Goal: Task Accomplishment & Management: Use online tool/utility

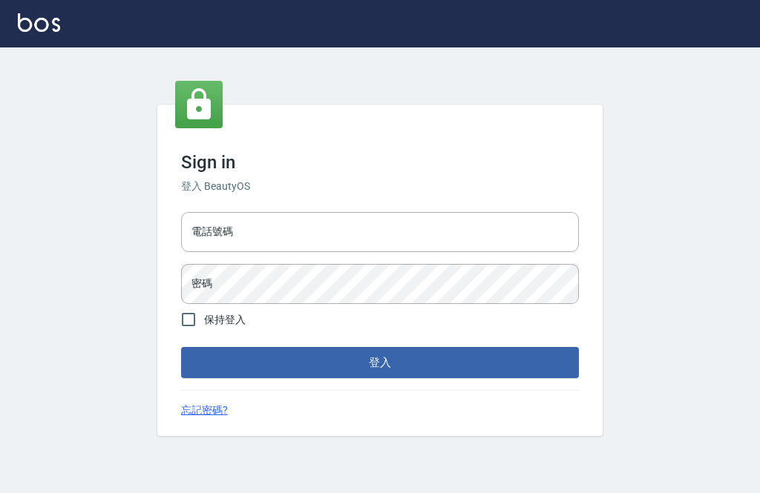
click at [471, 252] on input "電話號碼" at bounding box center [380, 232] width 398 height 40
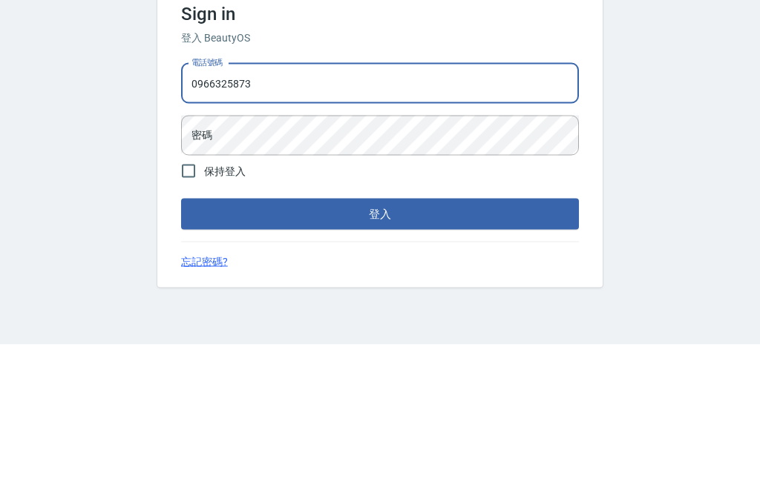
type input "0966325873"
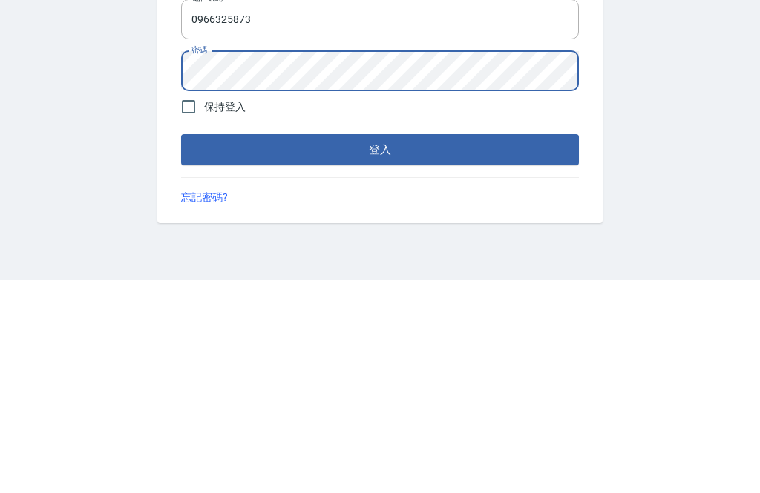
click at [237, 347] on button "登入" at bounding box center [380, 362] width 398 height 31
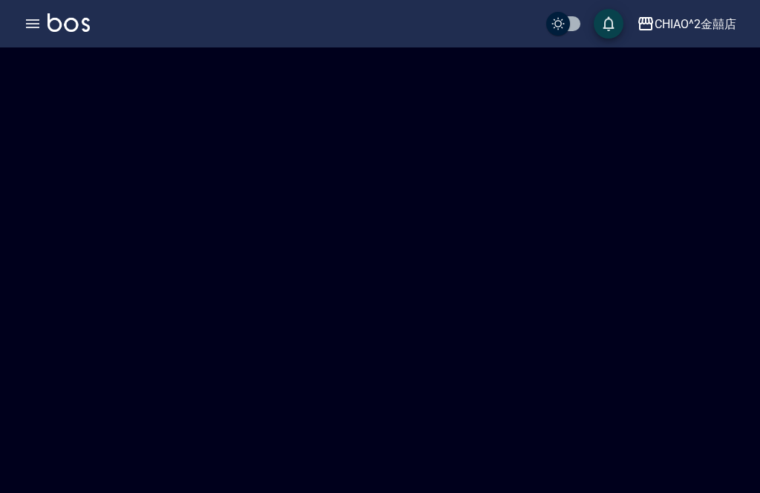
checkbox input "true"
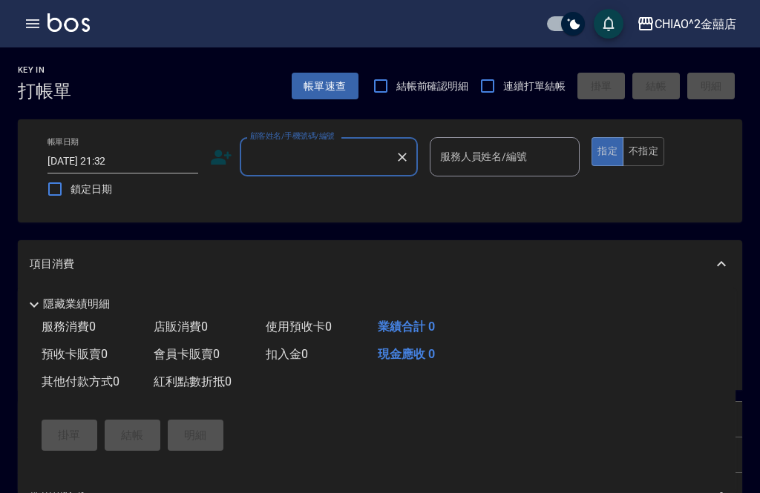
click at [563, 71] on label "連續打單結帳" at bounding box center [518, 85] width 93 height 31
click at [503, 71] on input "連續打單結帳" at bounding box center [487, 85] width 31 height 31
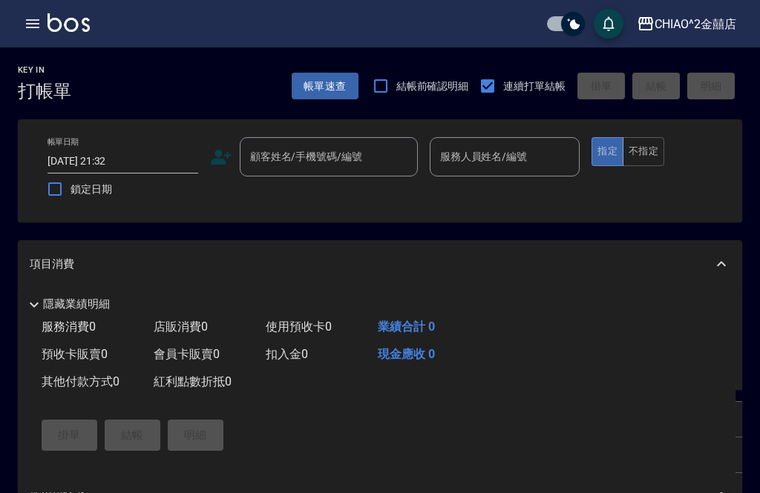
click at [564, 70] on label "連續打單結帳" at bounding box center [518, 85] width 93 height 31
click at [503, 70] on input "連續打單結帳" at bounding box center [487, 85] width 31 height 31
click at [561, 59] on div "Key In 打帳單 帳單速查 結帳前確認明細 連續打單結帳 掛單 結帳 明細" at bounding box center [371, 74] width 742 height 54
click at [564, 75] on label "連續打單結帳" at bounding box center [518, 85] width 93 height 31
click at [503, 75] on input "連續打單結帳" at bounding box center [487, 85] width 31 height 31
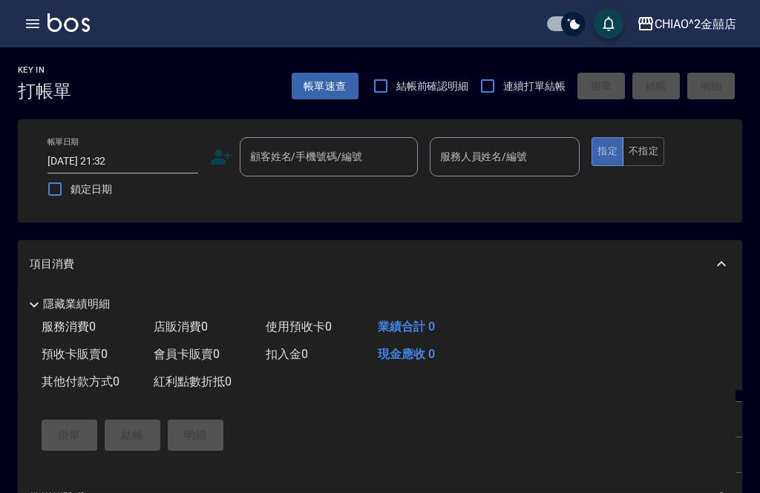
checkbox input "true"
click at [562, 65] on div "Key In 打帳單 帳單速查 結帳前確認明細 連續打單結帳 掛單 結帳 明細" at bounding box center [371, 74] width 742 height 54
click at [572, 73] on div "帳單速查 結帳前確認明細 連續打單結帳 掛單 結帳 明細" at bounding box center [517, 85] width 450 height 31
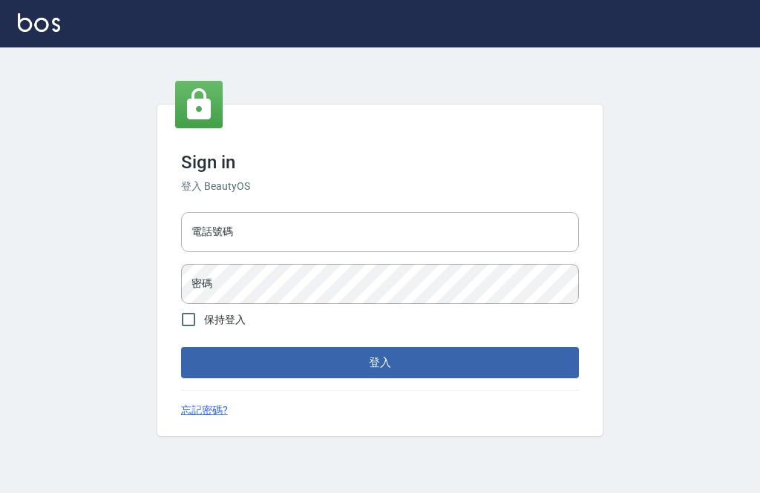
click at [208, 252] on div "電話號碼 電話號碼" at bounding box center [380, 232] width 398 height 40
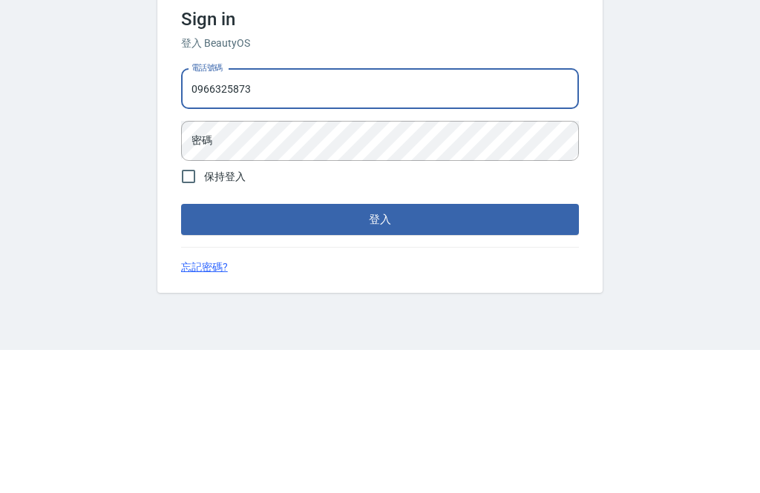
type input "0966325873"
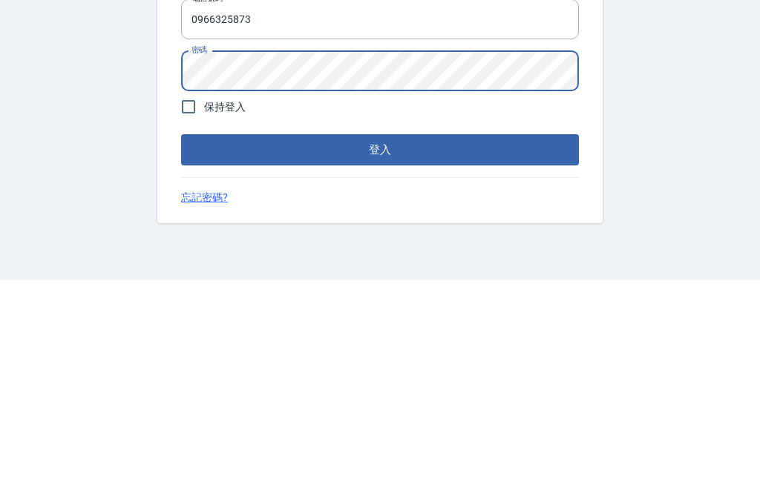
click at [538, 347] on button "登入" at bounding box center [380, 362] width 398 height 31
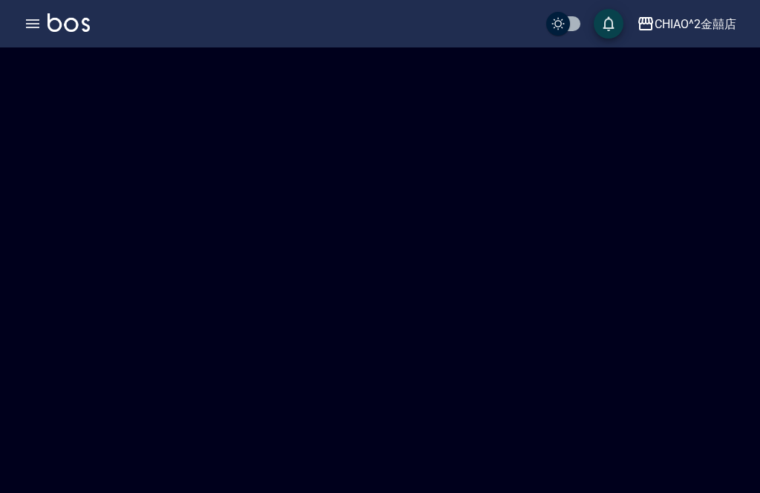
checkbox input "true"
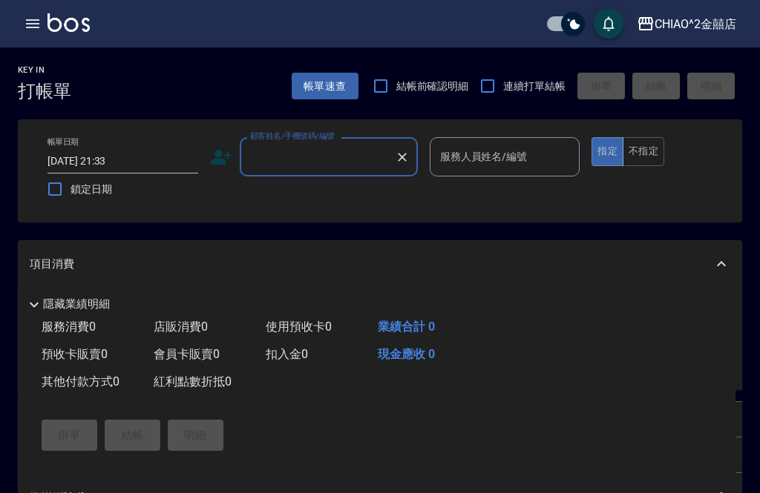
click at [571, 70] on div "帳單速查 結帳前確認明細 連續打單結帳 掛單 結帳 明細" at bounding box center [517, 85] width 450 height 31
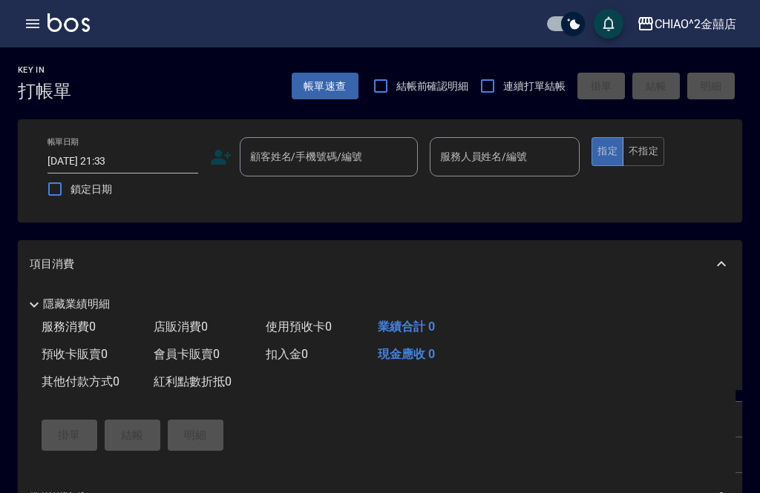
click at [554, 70] on label "連續打單結帳" at bounding box center [518, 85] width 93 height 31
click at [503, 70] on input "連續打單結帳" at bounding box center [487, 85] width 31 height 31
checkbox input "true"
click at [562, 23] on input "checkbox" at bounding box center [572, 24] width 71 height 24
checkbox input "false"
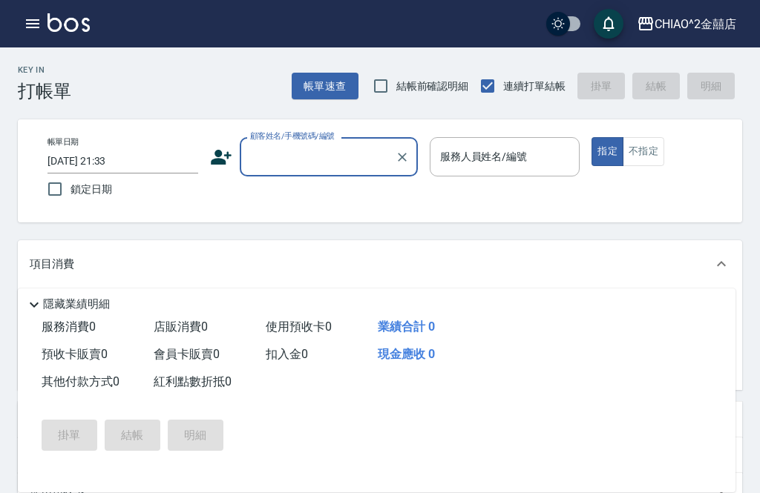
click at [325, 160] on input "顧客姓名/手機號碼/編號" at bounding box center [317, 157] width 142 height 26
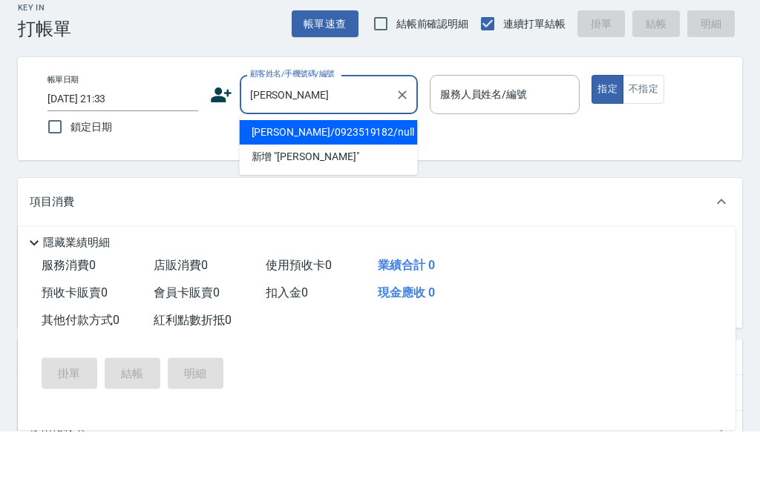
click at [378, 182] on li "張淑貞/0923519182/null" at bounding box center [329, 194] width 178 height 24
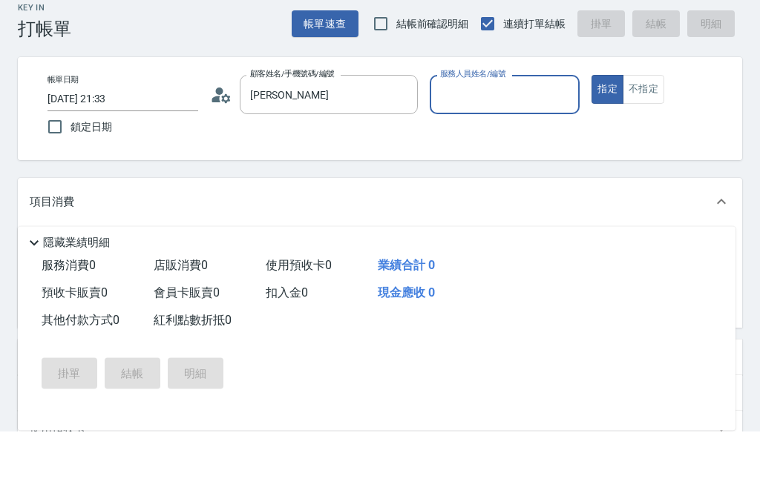
type input "張淑貞/0923519182/null"
click at [516, 144] on input "服務人員姓名/編號" at bounding box center [504, 157] width 137 height 26
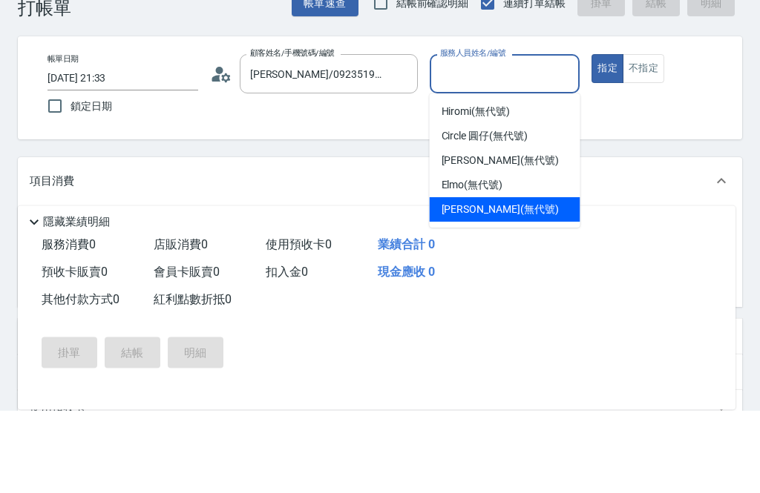
click at [511, 280] on div "Jenny (無代號)" at bounding box center [504, 292] width 151 height 24
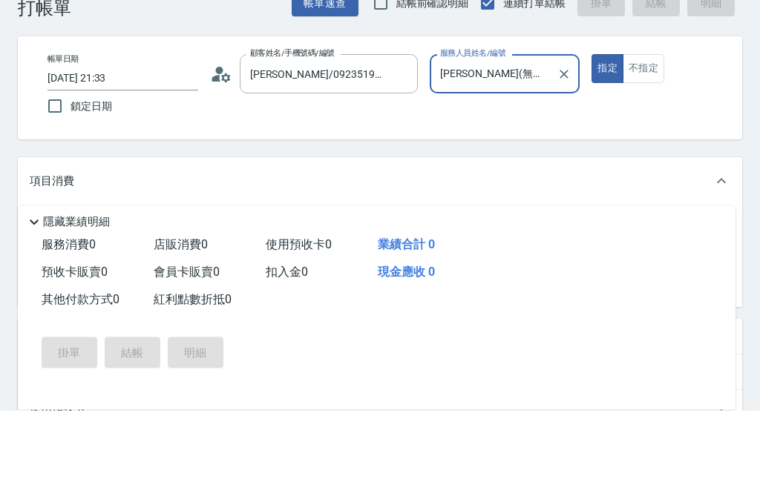
type input "Jenny(無代號)"
click at [647, 137] on button "不指定" at bounding box center [643, 151] width 42 height 29
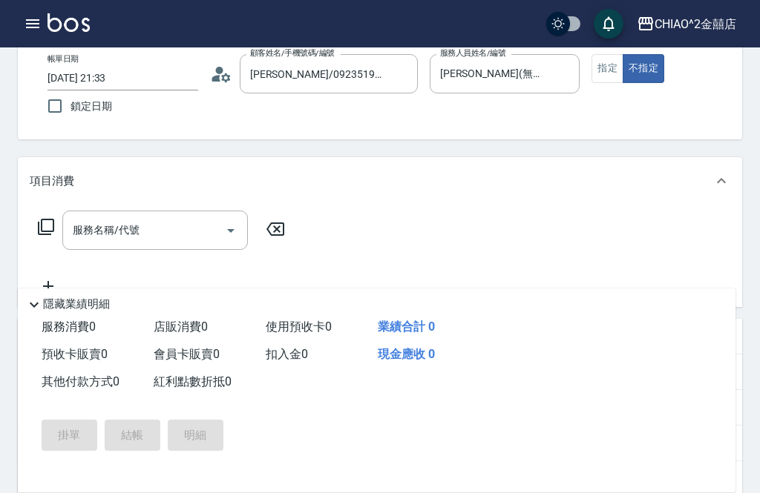
click at [212, 239] on input "服務名稱/代號" at bounding box center [144, 230] width 150 height 26
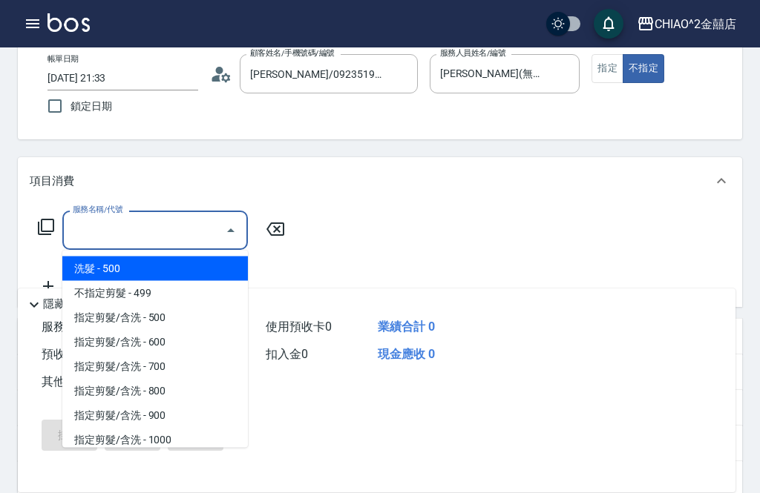
scroll to position [82, 0]
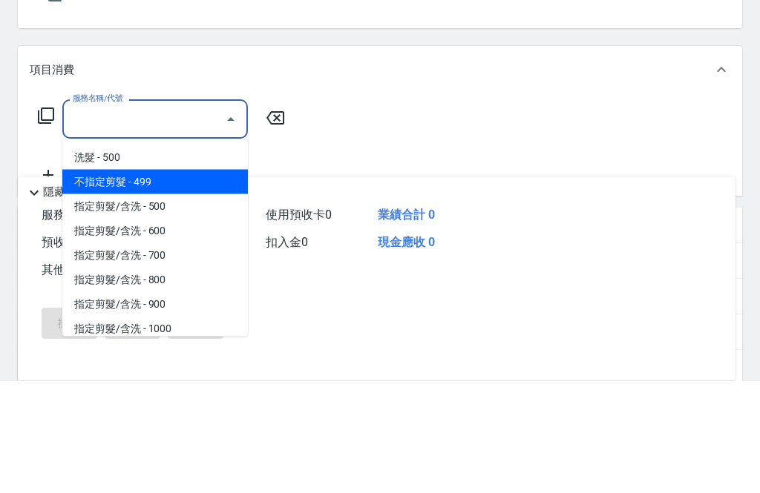
click at [208, 282] on span "不指定剪髮 - 499" at bounding box center [154, 294] width 185 height 24
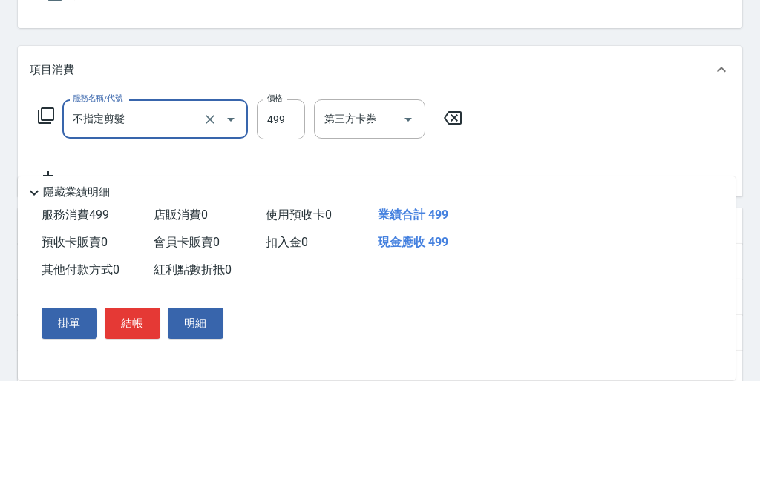
type input "不指定剪髮"
click at [422, 211] on div "服務名稱/代號 不指定剪髮 服務名稱/代號 價格 499 價格 第三方卡券 第三方卡券" at bounding box center [250, 253] width 441 height 85
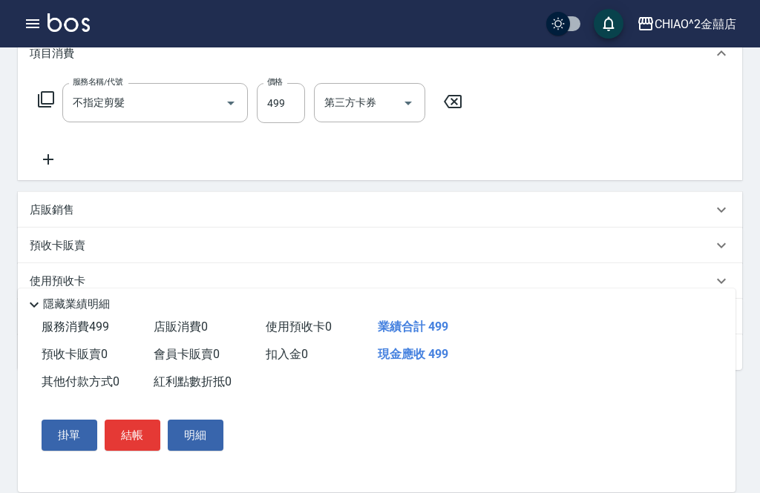
scroll to position [261, 0]
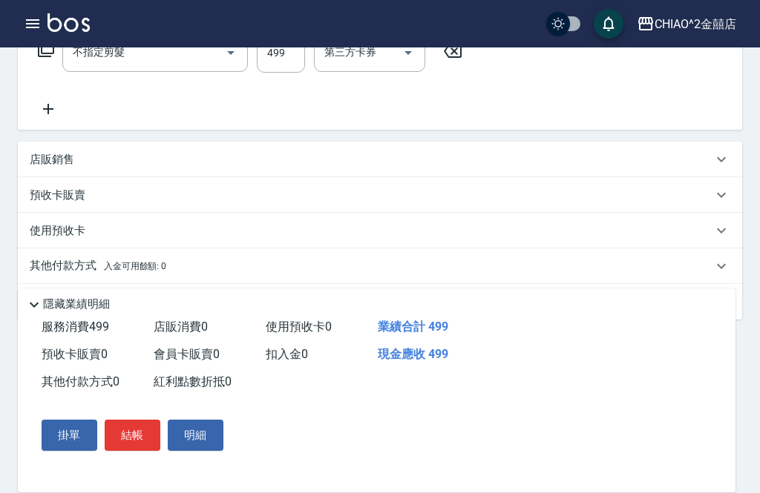
click at [143, 451] on button "結帳" at bounding box center [133, 435] width 56 height 31
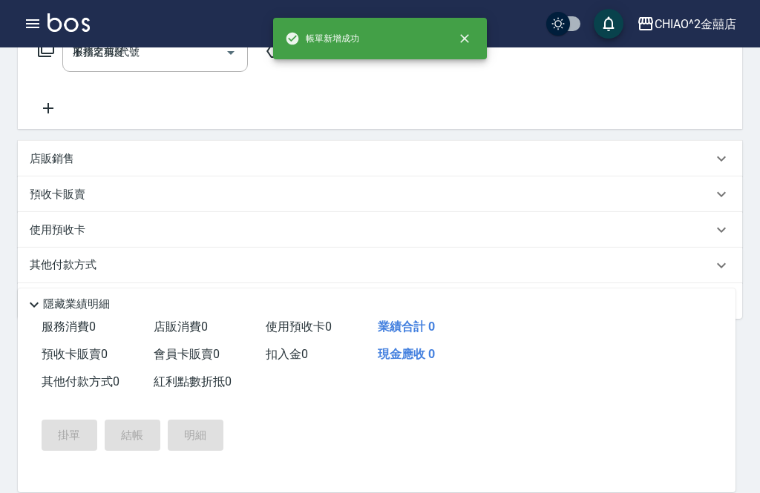
type input "2025/08/12 21:34"
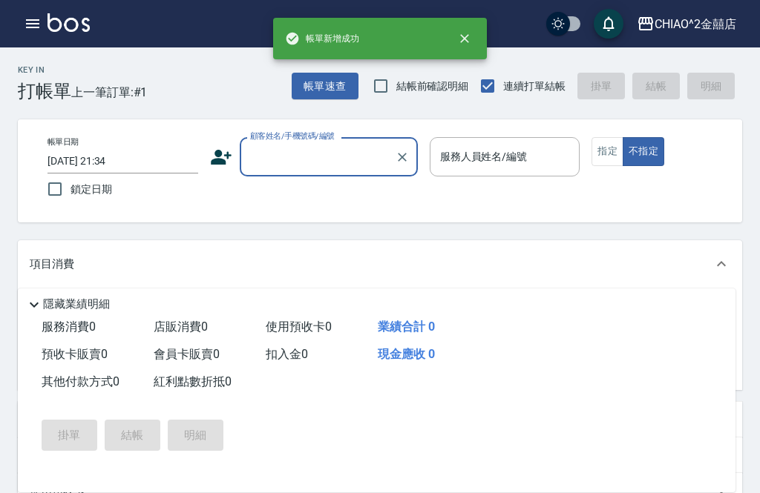
click at [343, 161] on input "顧客姓名/手機號碼/編號" at bounding box center [317, 157] width 142 height 26
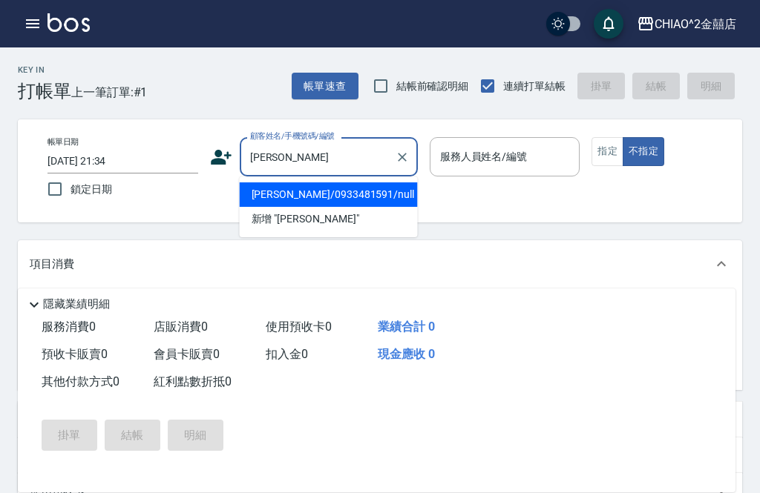
click at [367, 201] on li "邱莉燕/0933481591/null" at bounding box center [329, 194] width 178 height 24
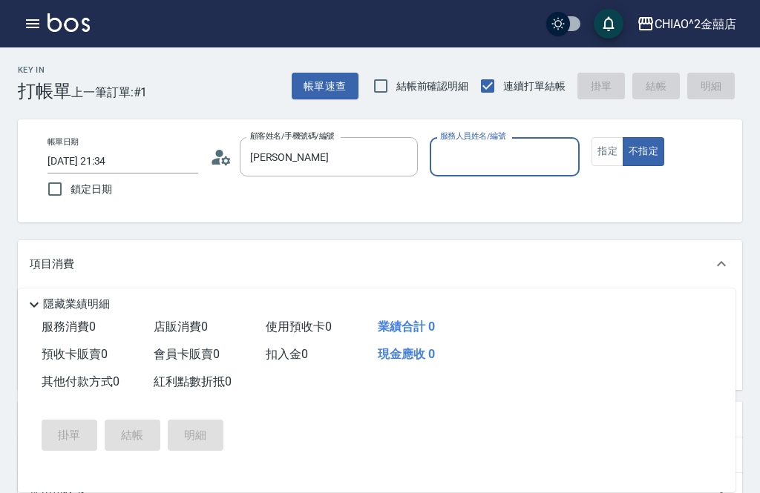
type input "邱莉燕/0933481591/null"
click at [490, 159] on input "服務人員姓名/編號" at bounding box center [504, 157] width 137 height 26
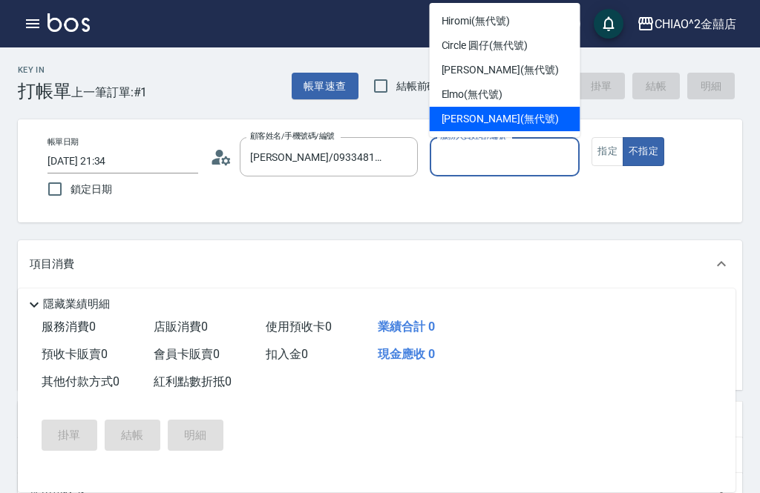
click at [493, 121] on span "Jenny (無代號)" at bounding box center [499, 119] width 117 height 16
type input "Jenny(無代號)"
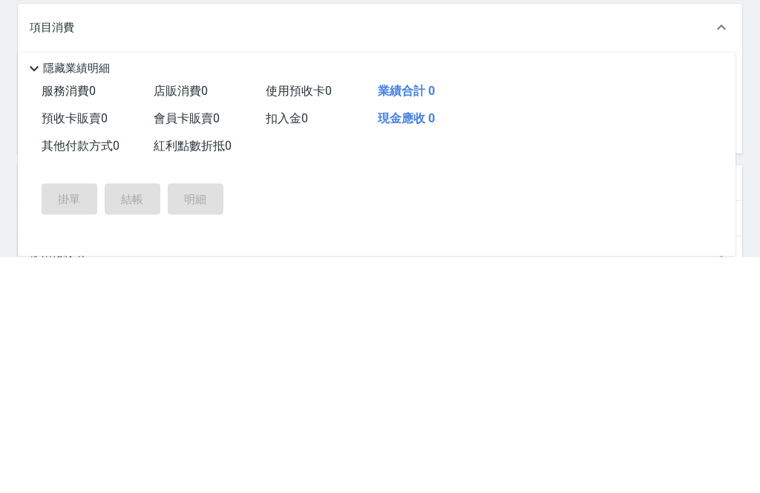
click at [221, 302] on button "Open" at bounding box center [231, 314] width 24 height 24
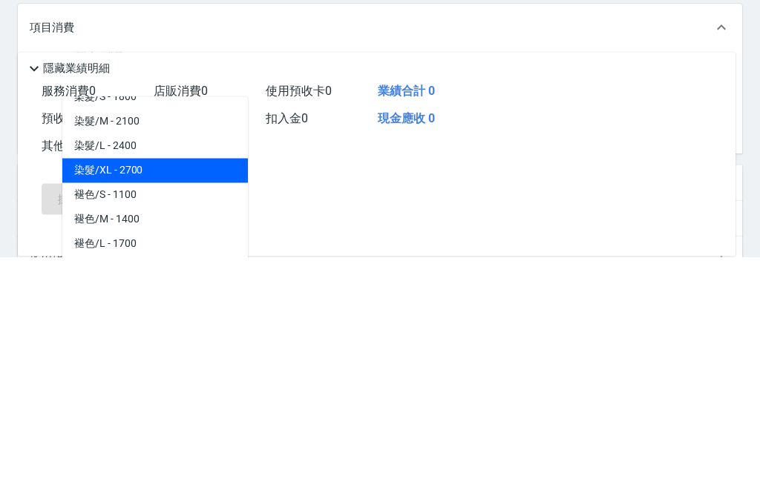
scroll to position [556, 0]
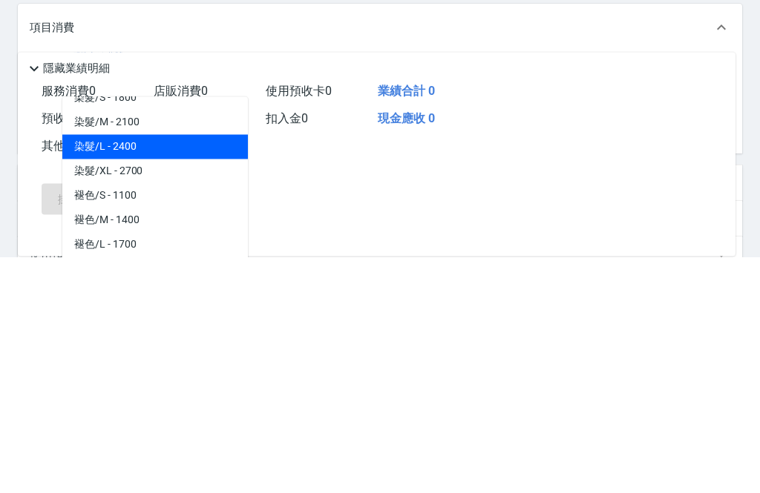
click at [206, 372] on span "染髮/L - 2400" at bounding box center [154, 384] width 185 height 24
type input "染髮/L"
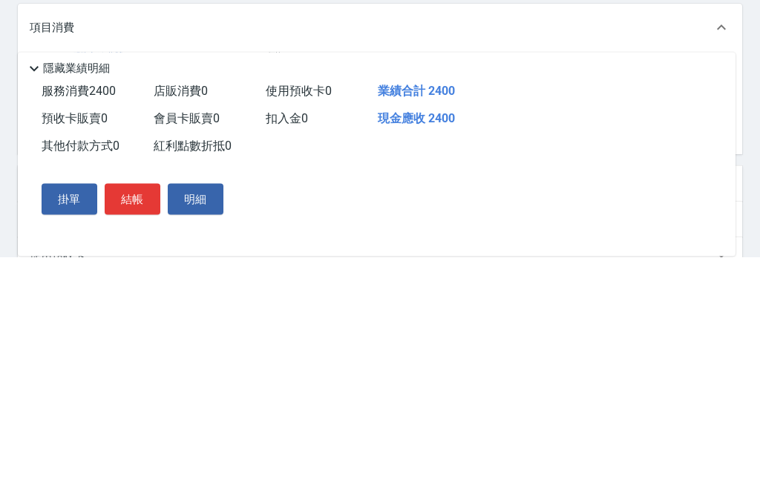
click at [293, 294] on input "2400" at bounding box center [281, 314] width 48 height 40
type input "1999"
click at [594, 240] on div "項目消費" at bounding box center [380, 263] width 724 height 47
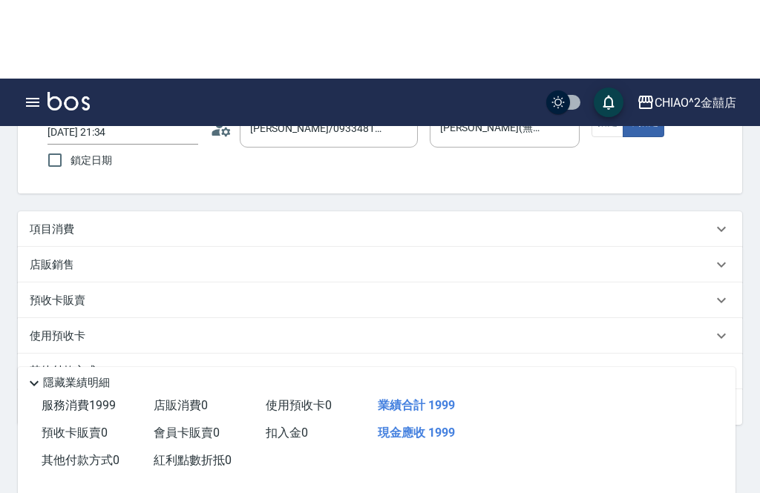
scroll to position [0, 0]
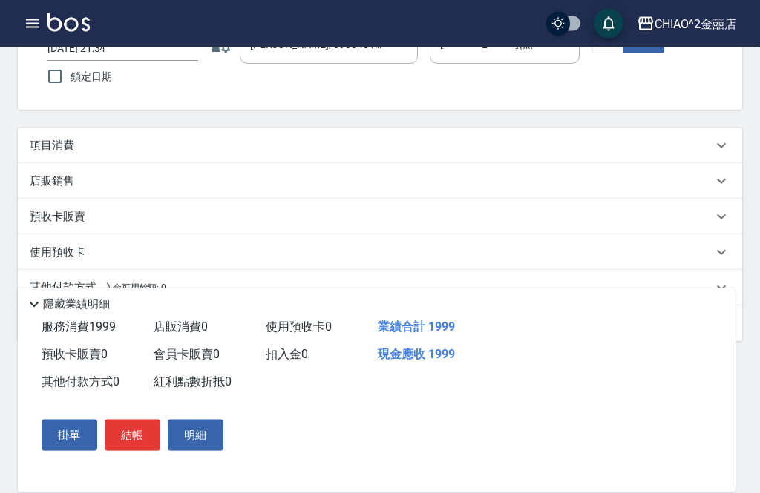
click at [135, 146] on div "項目消費" at bounding box center [371, 147] width 682 height 16
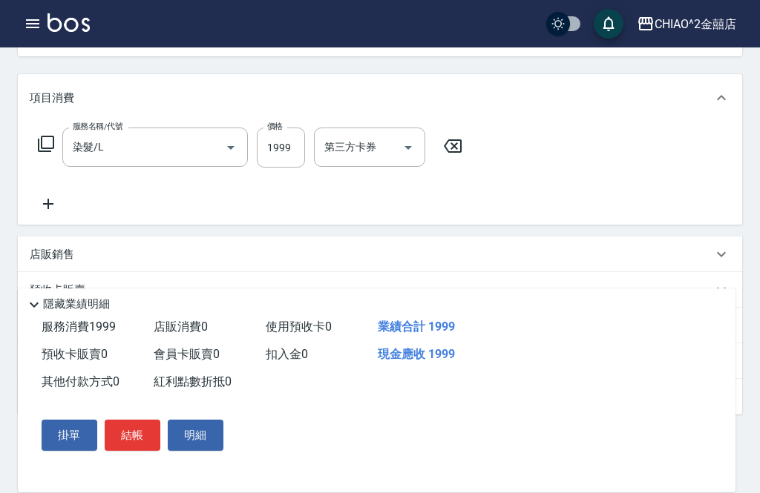
scroll to position [193, 0]
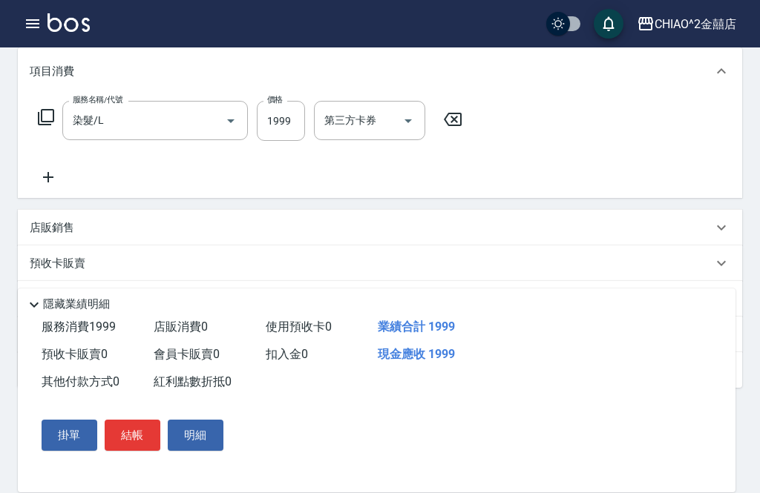
click at [62, 186] on icon at bounding box center [48, 177] width 37 height 18
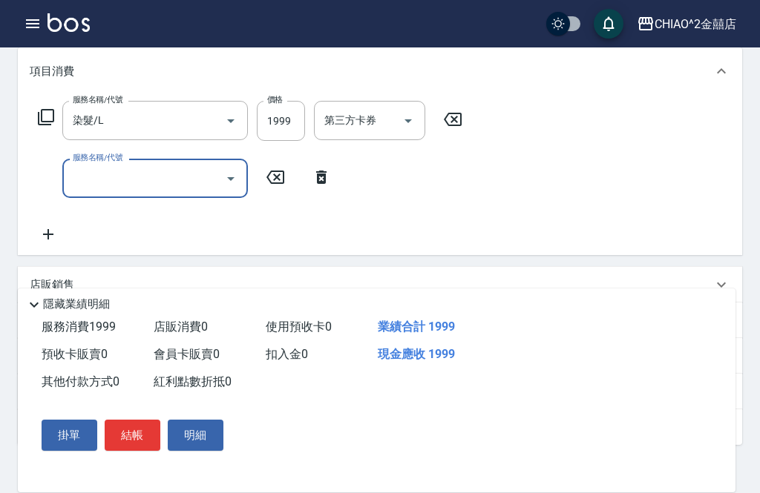
scroll to position [192, 0]
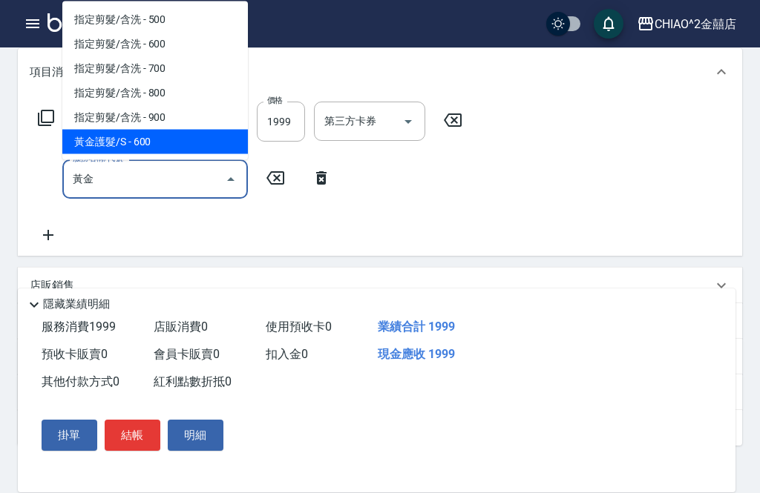
click at [190, 142] on span "黃金護髮/S - 600" at bounding box center [154, 142] width 185 height 24
type input "黃金護髮/S"
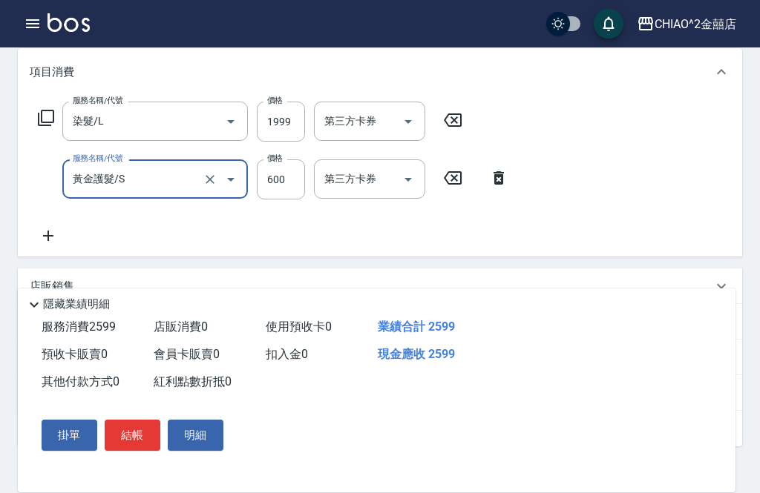
click at [280, 174] on input "600" at bounding box center [281, 179] width 48 height 40
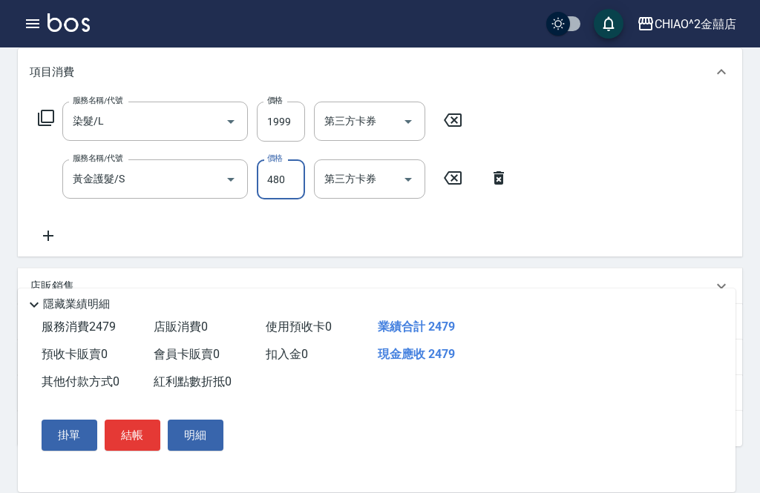
type input "480"
click at [672, 119] on div "服務名稱/代號 染髮/L 服務名稱/代號 價格 1999 價格 第三方卡券 第三方卡券 服務名稱/代號 黃金護髮/S 服務名稱/代號 價格 480 價格 第三…" at bounding box center [380, 176] width 724 height 161
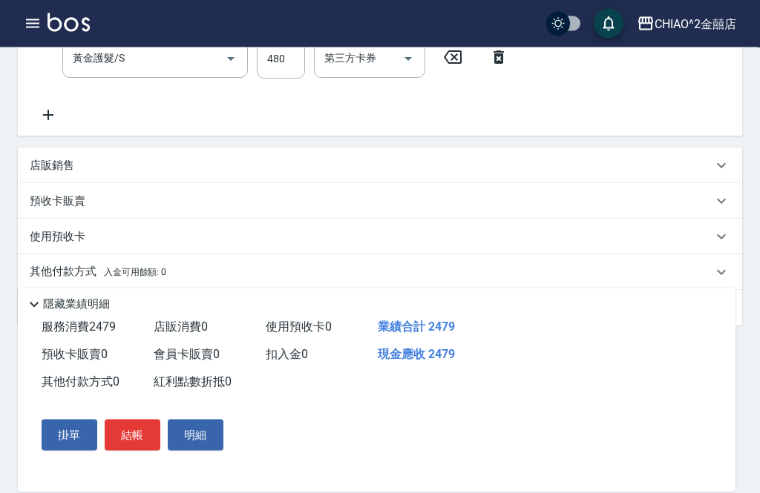
scroll to position [319, 0]
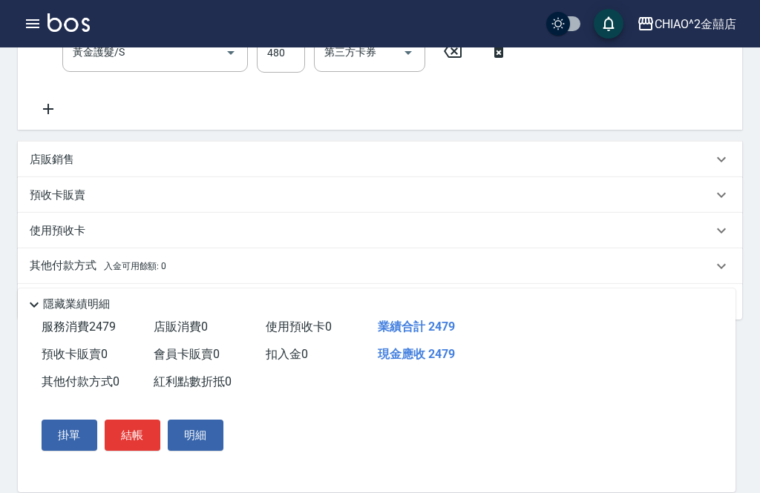
click at [140, 451] on button "結帳" at bounding box center [133, 435] width 56 height 31
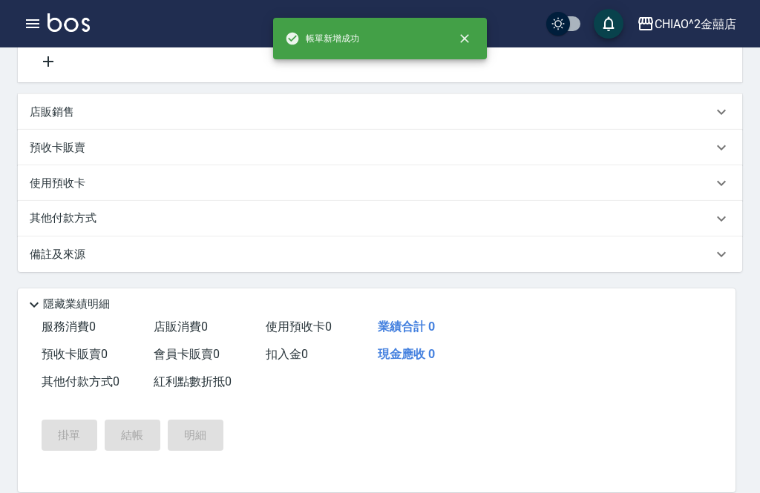
type input "2025/08/12 21:35"
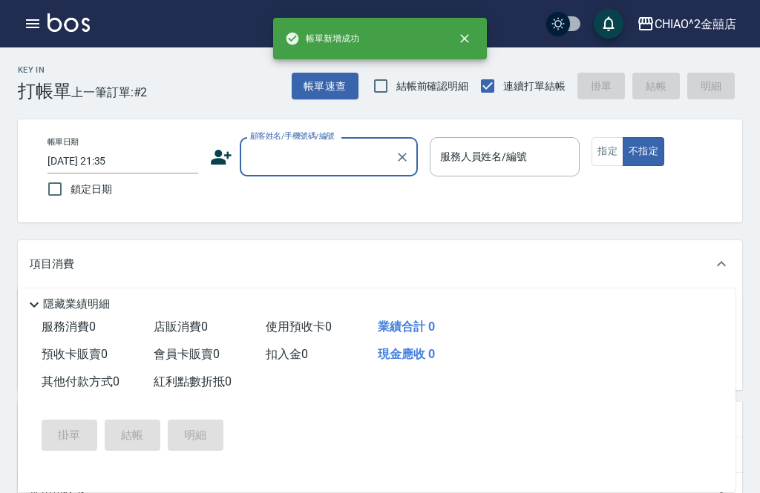
click at [349, 164] on input "顧客姓名/手機號碼/編號" at bounding box center [317, 157] width 142 height 26
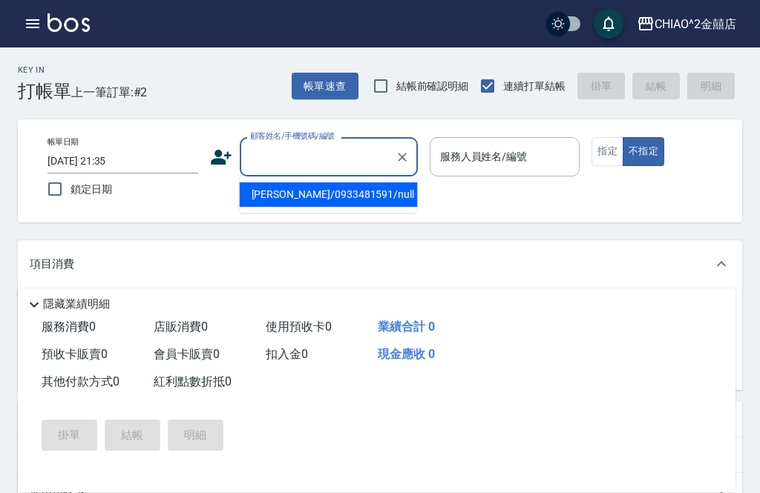
type input "ㄌ"
click at [342, 197] on li "黃安妤/0956650032/null" at bounding box center [329, 194] width 178 height 24
type input "黃安妤/0956650032/null"
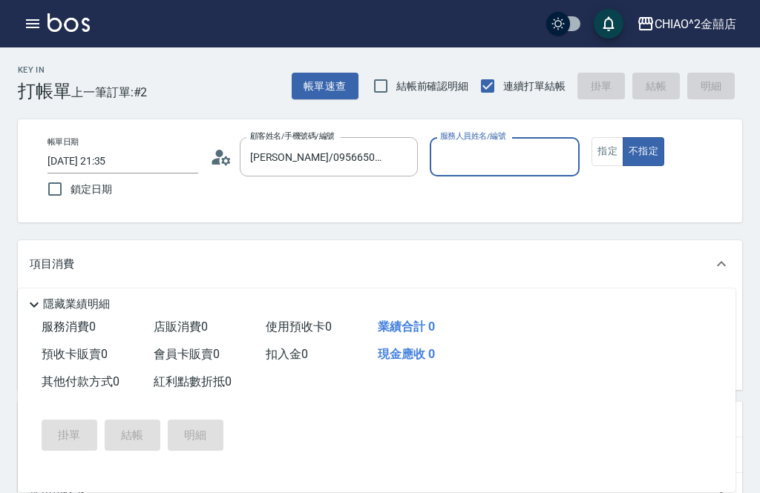
click at [539, 166] on input "服務人員姓名/編號" at bounding box center [504, 157] width 137 height 26
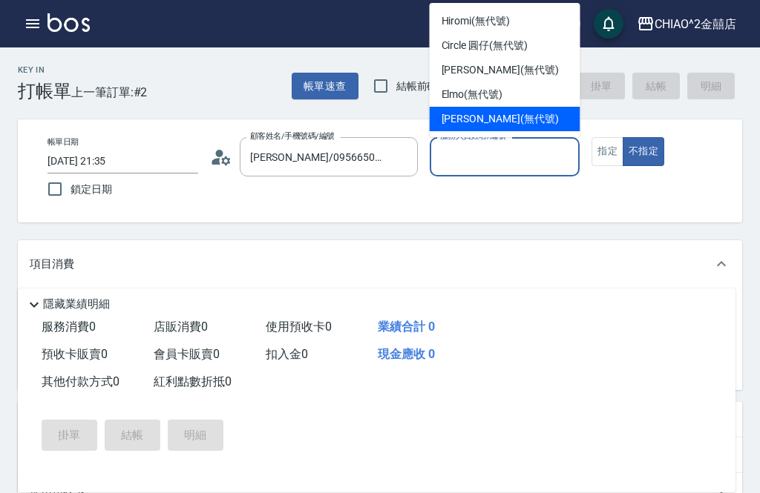
click at [565, 111] on div "Jenny (無代號)" at bounding box center [504, 119] width 151 height 24
type input "Jenny(無代號)"
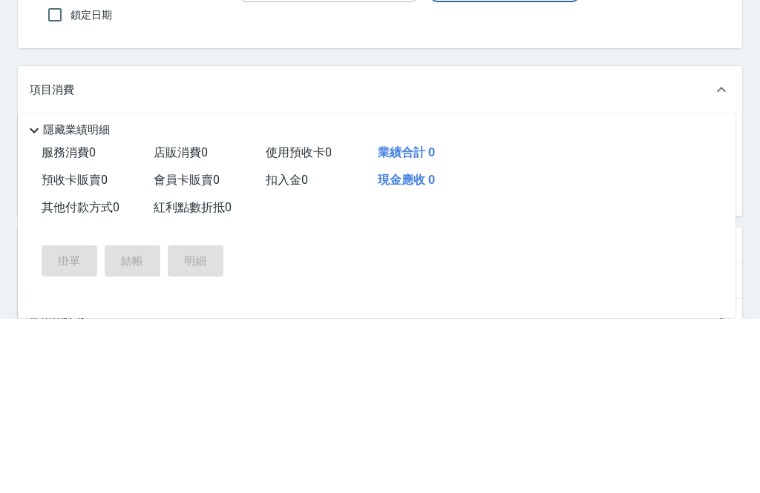
click at [226, 305] on icon "Open" at bounding box center [231, 314] width 18 height 18
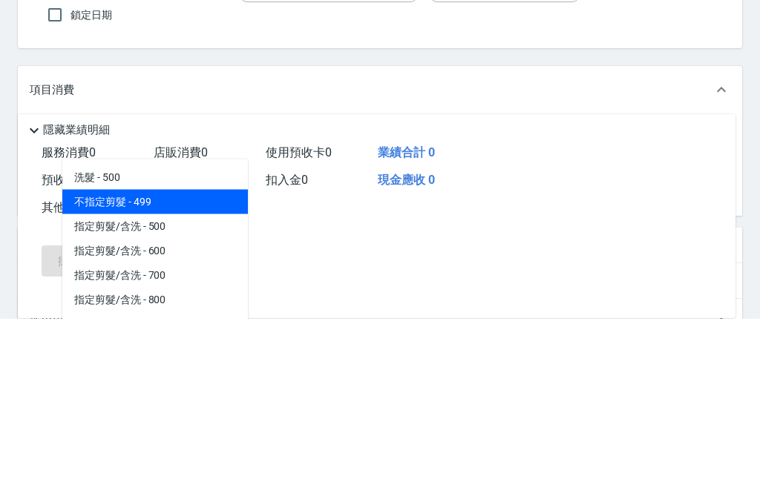
click at [199, 364] on span "不指定剪髮 - 499" at bounding box center [154, 376] width 185 height 24
type input "不指定剪髮"
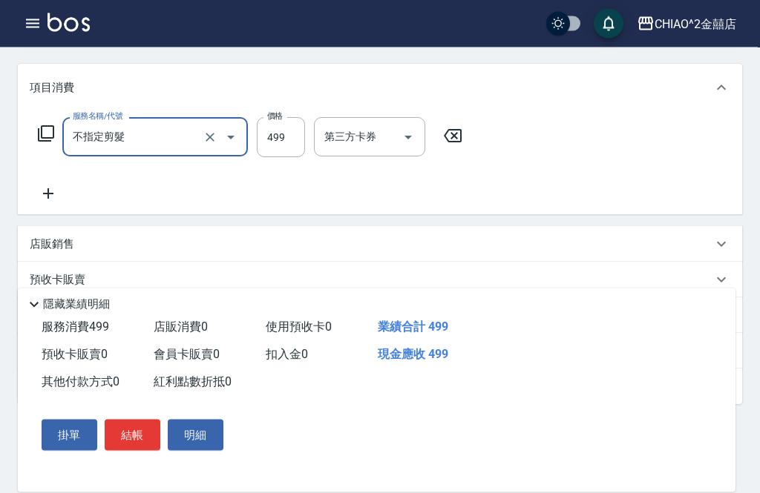
scroll to position [261, 0]
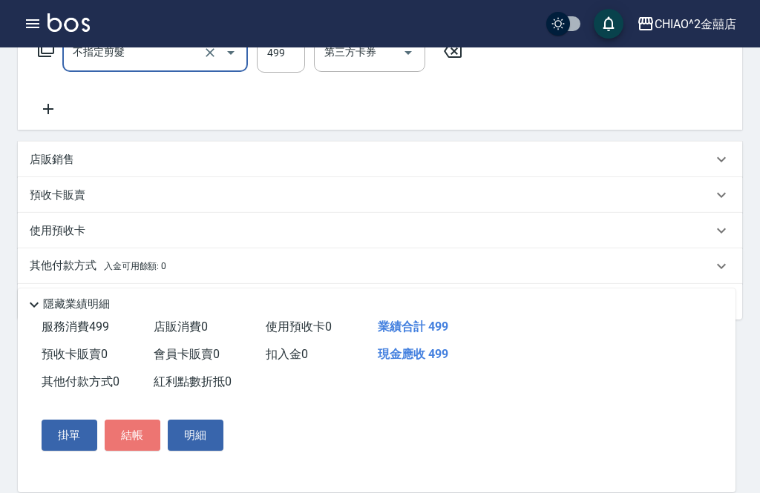
click at [144, 451] on button "結帳" at bounding box center [133, 435] width 56 height 31
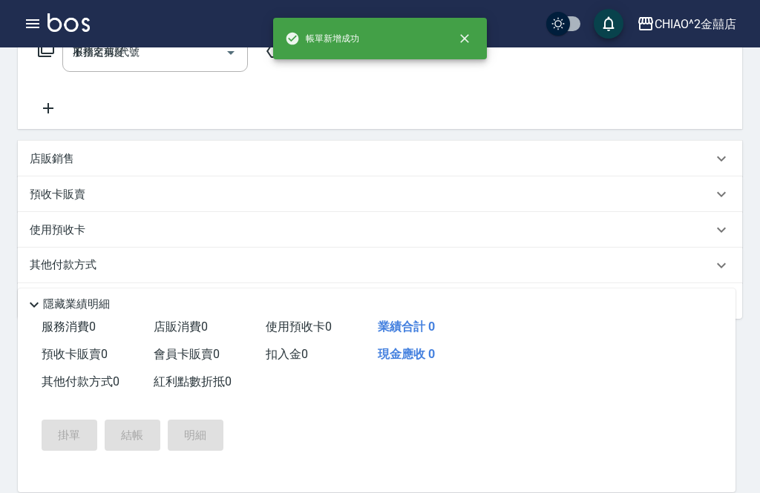
type input "2025/08/12 21:36"
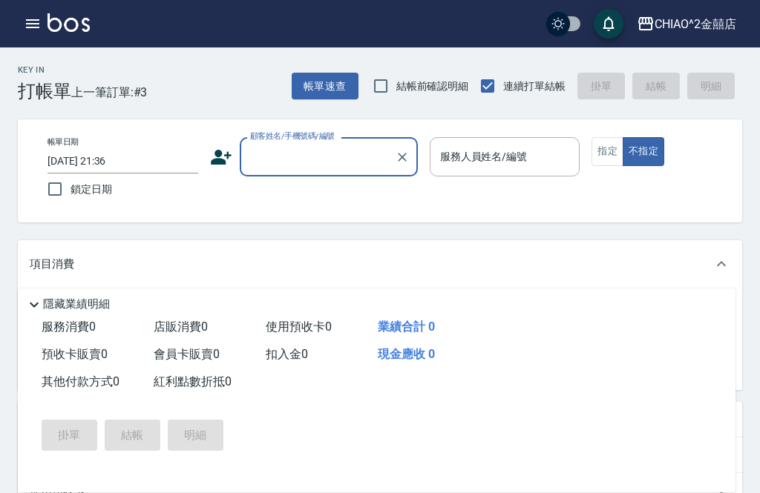
click at [320, 90] on button "帳單速查" at bounding box center [325, 86] width 67 height 27
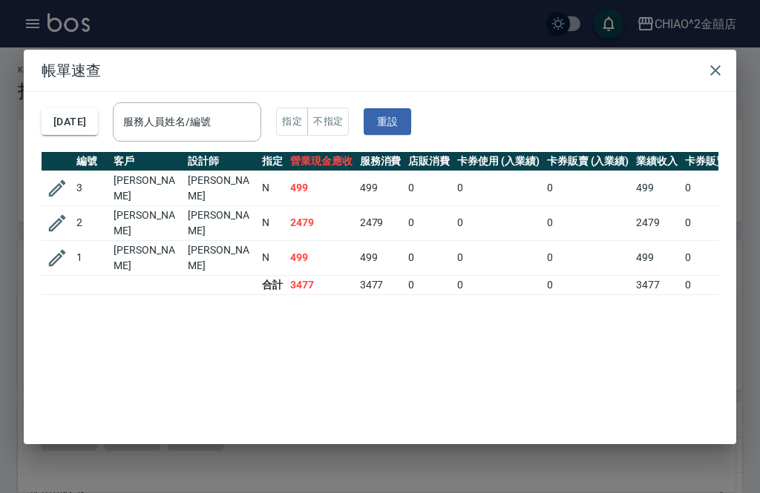
click at [714, 76] on icon "button" at bounding box center [715, 70] width 10 height 10
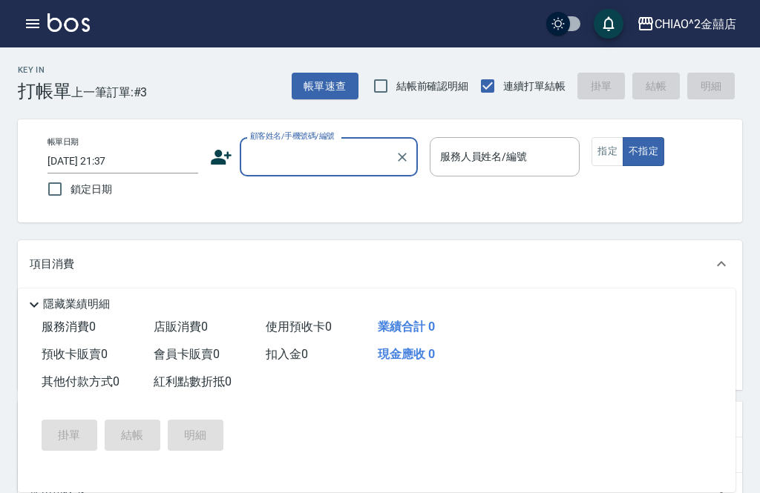
click at [315, 85] on button "帳單速查" at bounding box center [325, 86] width 67 height 27
